Goal: Check status: Check status

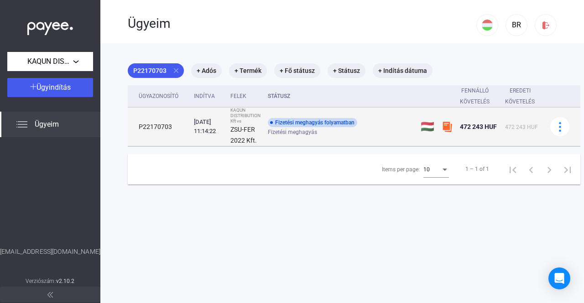
click at [318, 120] on div "Fizetési meghagyás folyamatban" at bounding box center [312, 122] width 89 height 9
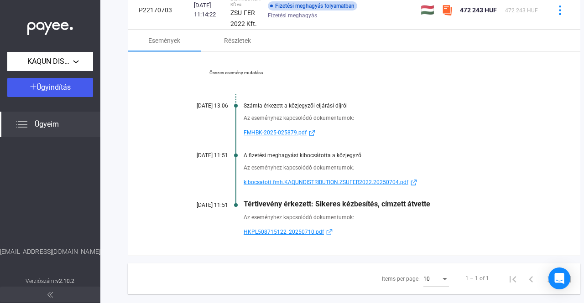
scroll to position [137, 0]
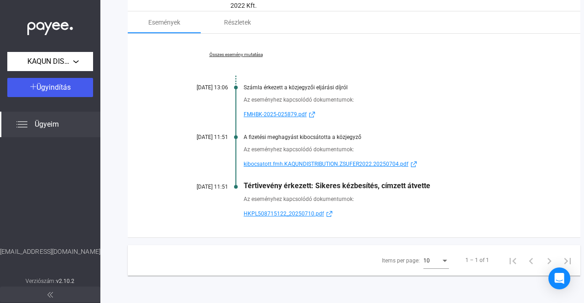
click at [413, 163] on img at bounding box center [413, 164] width 11 height 7
click at [446, 260] on div "Items per page:" at bounding box center [445, 261] width 5 height 2
click at [428, 277] on span "25" at bounding box center [437, 275] width 26 height 11
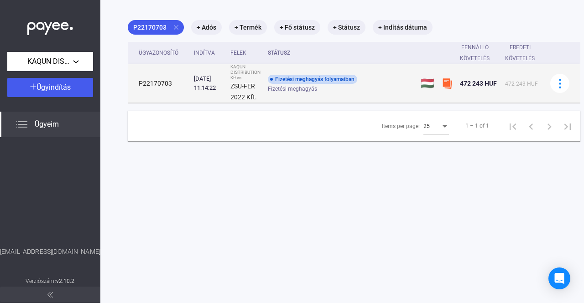
click at [298, 80] on div "Fizetési meghagyás folyamatban" at bounding box center [312, 79] width 89 height 9
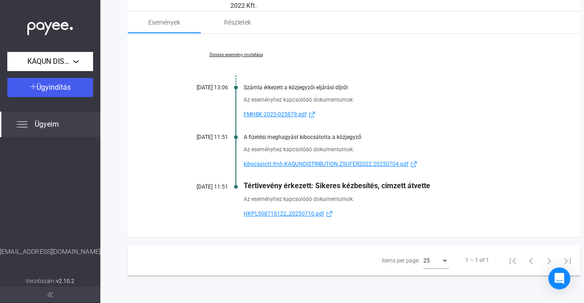
scroll to position [141, 0]
